Goal: Download file/media

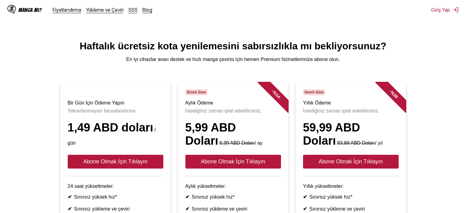
click at [36, 8] on font "Manga mı?" at bounding box center [29, 10] width 23 height 6
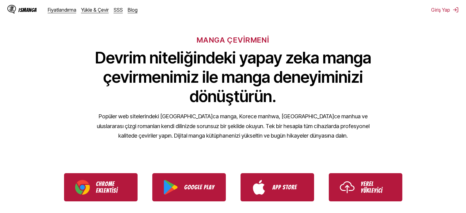
scroll to position [122, 0]
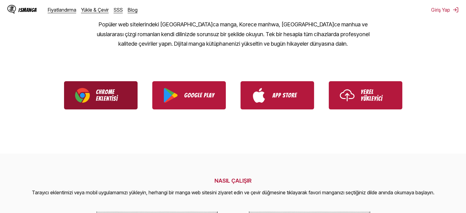
click at [118, 96] on p "Chrome Eklentisi" at bounding box center [111, 94] width 31 height 13
